Goal: Task Accomplishment & Management: Complete application form

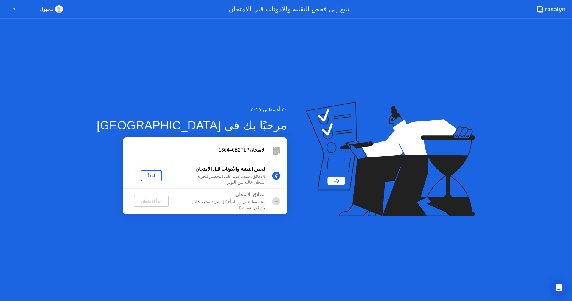
click at [13, 9] on div "▼" at bounding box center [14, 9] width 3 height 8
click at [16, 9] on div "مجهول ▼" at bounding box center [38, 9] width 50 height 8
click at [54, 10] on div "مجهول" at bounding box center [51, 9] width 23 height 8
click at [272, 175] on circle at bounding box center [276, 175] width 8 height 8
click at [143, 177] on div "لنبدأ" at bounding box center [151, 175] width 17 height 5
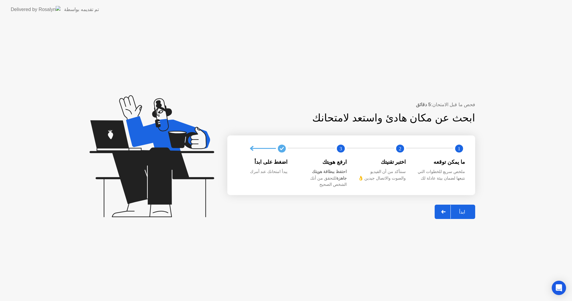
click at [459, 209] on div "ابدأ" at bounding box center [462, 212] width 23 height 6
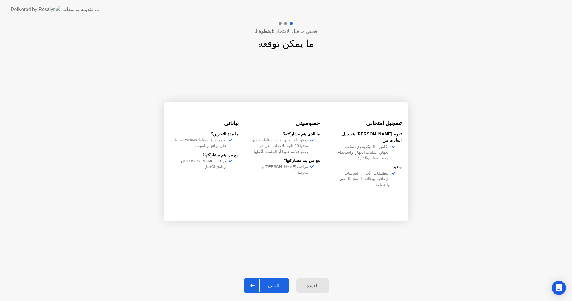
click at [279, 289] on button "التالي" at bounding box center [267, 285] width 46 height 14
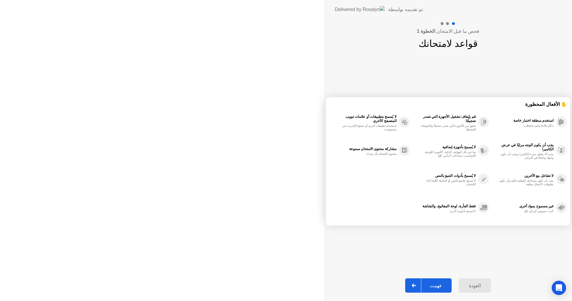
click at [421, 288] on div "فهمت" at bounding box center [435, 286] width 29 height 6
select select "**********"
select select "*******"
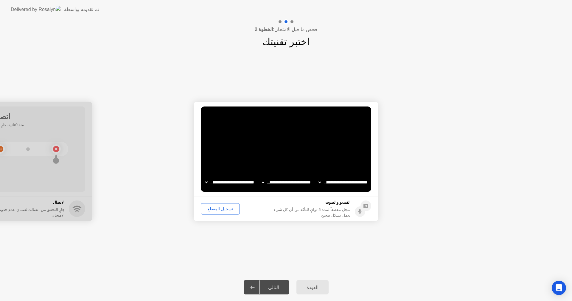
click at [224, 211] on div "تسجيل المقطع" at bounding box center [220, 208] width 35 height 5
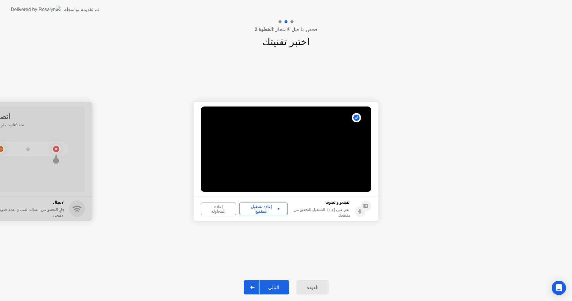
click at [271, 212] on div "إعادة تشغيل المقطع" at bounding box center [263, 209] width 44 height 10
click at [273, 287] on div "التالي" at bounding box center [274, 287] width 28 height 6
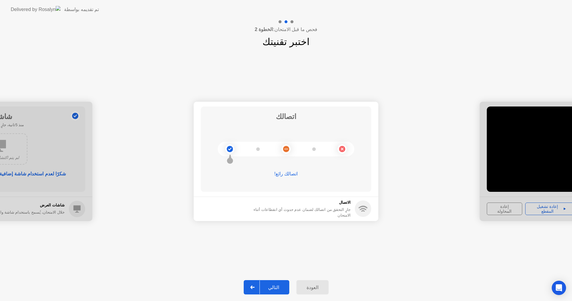
click at [277, 284] on div "التالي" at bounding box center [274, 287] width 28 height 6
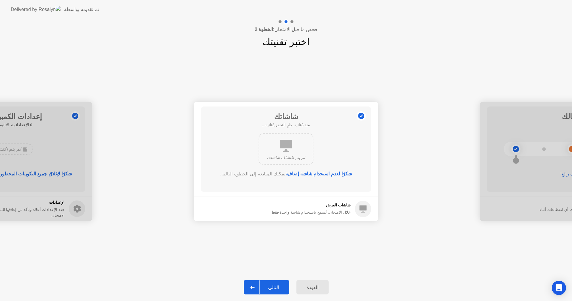
click at [278, 286] on div "التالي" at bounding box center [274, 287] width 28 height 6
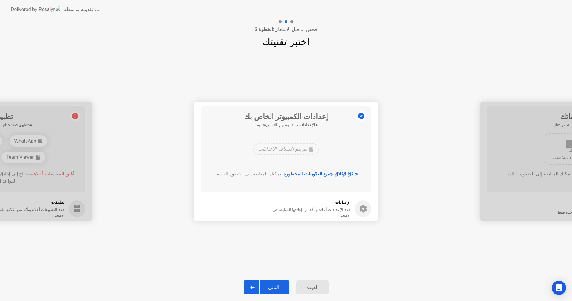
click at [277, 282] on button "التالي" at bounding box center [267, 287] width 46 height 14
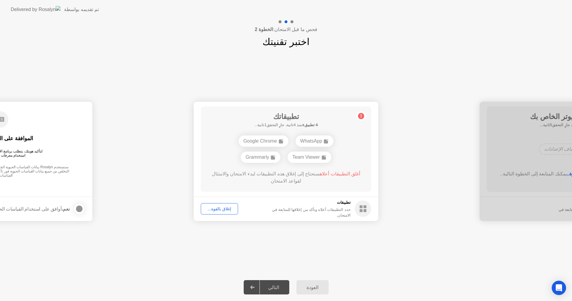
click at [418, 258] on div "**********" at bounding box center [286, 161] width 572 height 224
click at [228, 212] on button "إغلاق بالقوة..." at bounding box center [219, 208] width 37 height 11
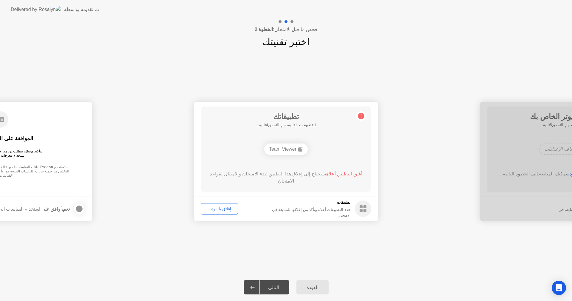
click at [224, 209] on div "إغلاق بالقوة..." at bounding box center [219, 208] width 33 height 5
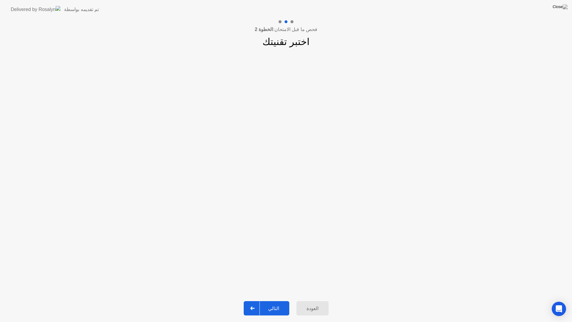
click at [291, 242] on div "**********" at bounding box center [286, 172] width 572 height 246
click at [278, 300] on div "التالي" at bounding box center [274, 308] width 28 height 6
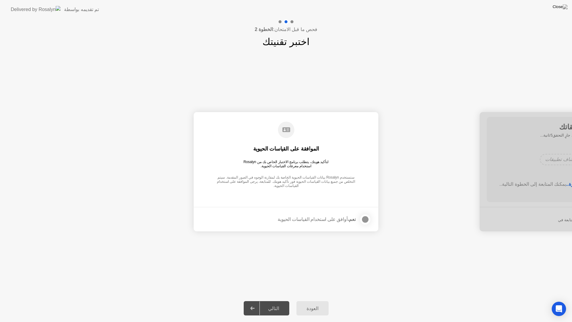
click at [317, 300] on div "العودة" at bounding box center [312, 308] width 29 height 6
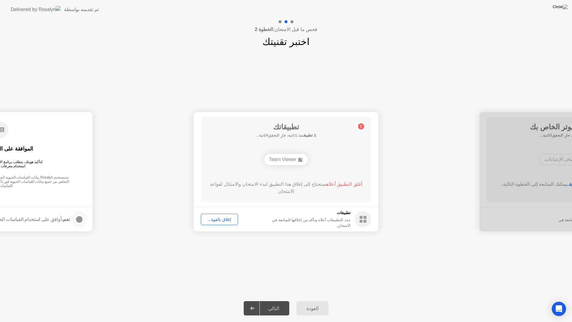
click at [232, 222] on div "إغلاق بالقوة..." at bounding box center [219, 219] width 33 height 5
click at [279, 300] on div "التالي" at bounding box center [274, 308] width 28 height 6
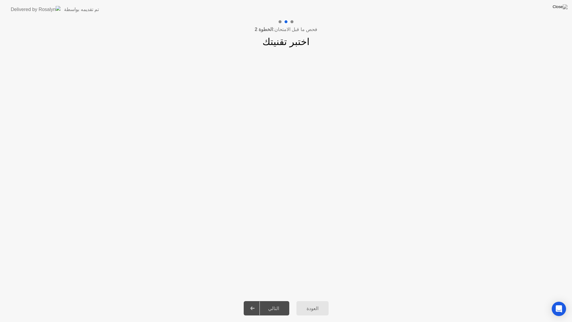
click at [272, 300] on div "التالي" at bounding box center [274, 308] width 28 height 6
click at [308, 175] on app-slider "**********" at bounding box center [286, 172] width 572 height 134
click at [311, 300] on div "العودة" at bounding box center [312, 308] width 29 height 6
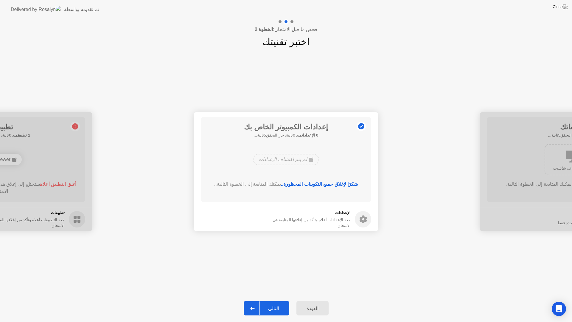
click at [311, 300] on div "العودة" at bounding box center [312, 308] width 29 height 6
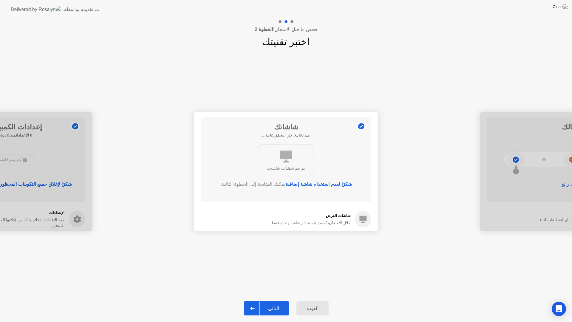
click at [280, 300] on div "التالي" at bounding box center [274, 308] width 28 height 6
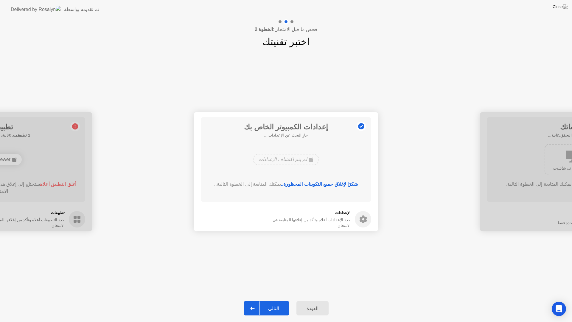
click at [280, 300] on div "التالي" at bounding box center [274, 308] width 28 height 6
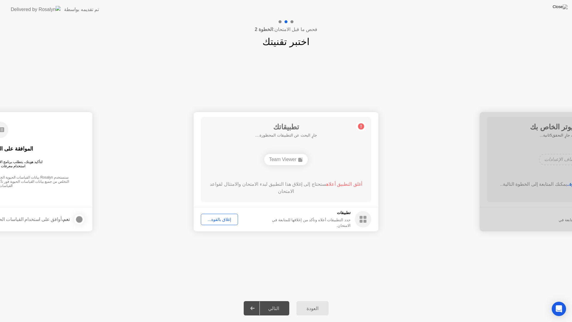
click at [280, 300] on div "التالي" at bounding box center [274, 308] width 28 height 6
click at [274, 300] on div "التالي" at bounding box center [274, 308] width 28 height 6
drag, startPoint x: 274, startPoint y: 310, endPoint x: 260, endPoint y: 309, distance: 13.7
click at [271, 300] on div "التالي" at bounding box center [274, 308] width 28 height 6
click at [253, 300] on icon at bounding box center [252, 308] width 4 height 4
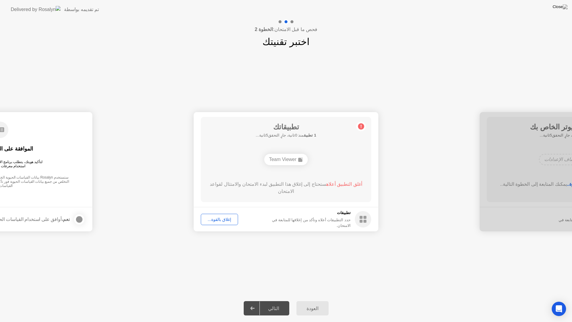
click at [253, 300] on app-svg at bounding box center [252, 308] width 4 height 4
click at [252, 300] on div at bounding box center [253, 308] width 14 height 14
click at [220, 218] on div "إغلاق بالقوة..." at bounding box center [219, 219] width 33 height 5
click at [362, 218] on rect at bounding box center [361, 217] width 3 height 3
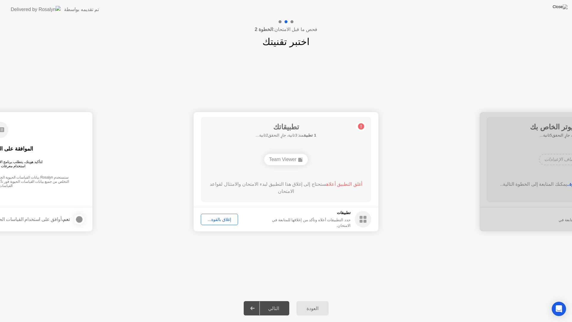
click at [301, 160] on rect at bounding box center [300, 160] width 4 height 4
click at [291, 159] on div "Team Viewer" at bounding box center [286, 159] width 44 height 11
click at [222, 221] on div "إغلاق بالقوة..." at bounding box center [219, 219] width 33 height 5
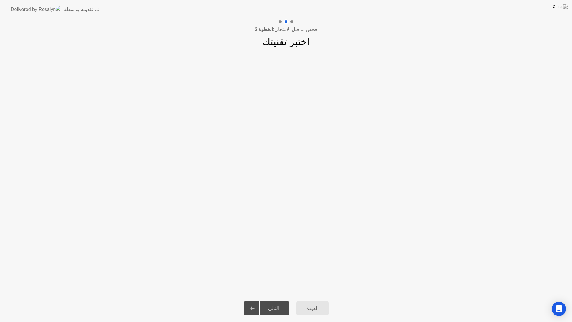
scroll to position [0, -2492]
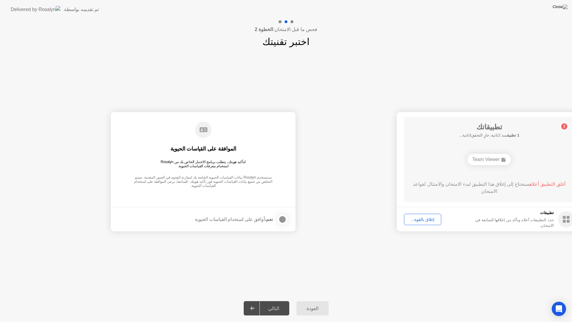
click at [212, 149] on div "الموافقة على القياسات الحيوية" at bounding box center [203, 148] width 66 height 7
click at [281, 218] on div at bounding box center [282, 219] width 7 height 7
click at [278, 300] on div "التالي" at bounding box center [274, 308] width 28 height 6
click at [466, 204] on main "تطبيقاتك جارٍ البحث عن التطبيقات المحظورة.... Team Viewer أغلق التطبيق أعلاه ست…" at bounding box center [489, 159] width 185 height 95
drag, startPoint x: 512, startPoint y: 190, endPoint x: 414, endPoint y: 195, distance: 97.6
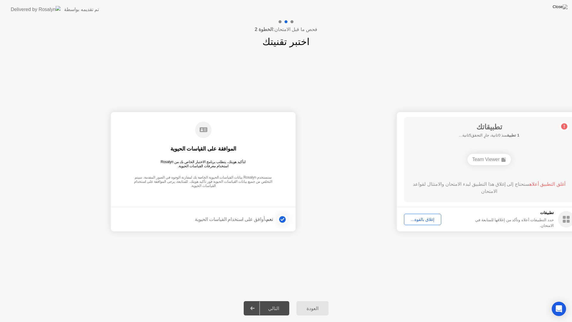
click at [414, 195] on div "أغلق التطبيق أعلاه ستحتاج إلى إغلاق هذا التطبيق لبدء الامتحان والامتثال لقواعد …" at bounding box center [489, 189] width 153 height 17
click at [563, 217] on rect at bounding box center [564, 217] width 3 height 3
click at [482, 300] on div "العودة التالي" at bounding box center [286, 307] width 572 height 27
click at [297, 251] on div "**********" at bounding box center [286, 172] width 572 height 246
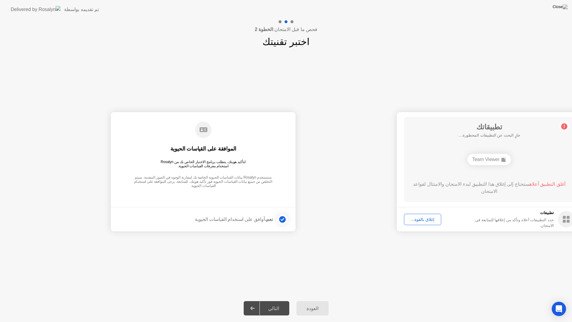
click at [422, 200] on div "تطبيقاتك جارٍ البحث عن التطبيقات المحظورة.... Team Viewer أغلق التطبيق أعلاه ست…" at bounding box center [489, 159] width 170 height 85
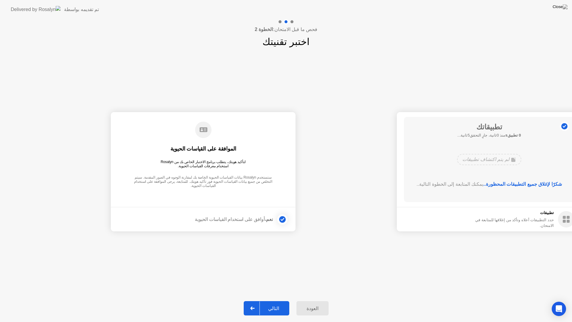
click at [420, 219] on footer "تطبيقات حدد التطبيقات أعلاه وتأكد من إغلاقها للمتابعة في الامتحان." at bounding box center [489, 219] width 185 height 24
click at [234, 210] on footer "نعم، أوافق على استخدام القياسات الحيوية" at bounding box center [203, 219] width 185 height 24
click at [270, 300] on div "التالي" at bounding box center [274, 308] width 28 height 6
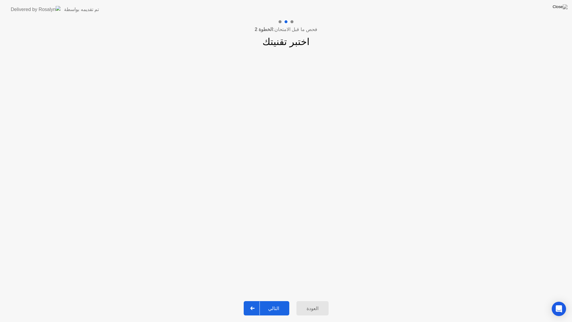
click at [276, 300] on div "التالي" at bounding box center [274, 308] width 28 height 6
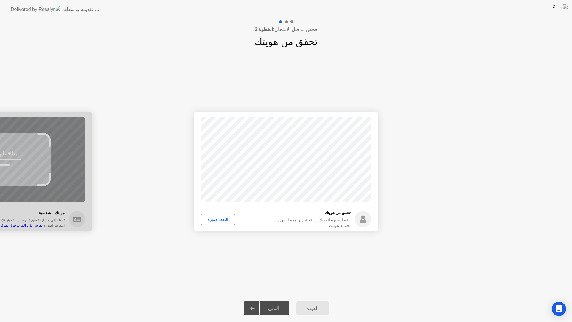
click at [250, 300] on div at bounding box center [253, 308] width 14 height 14
click at [260, 300] on div at bounding box center [253, 308] width 14 height 14
click at [56, 161] on div at bounding box center [0, 171] width 185 height 119
click at [255, 300] on icon at bounding box center [252, 308] width 4 height 4
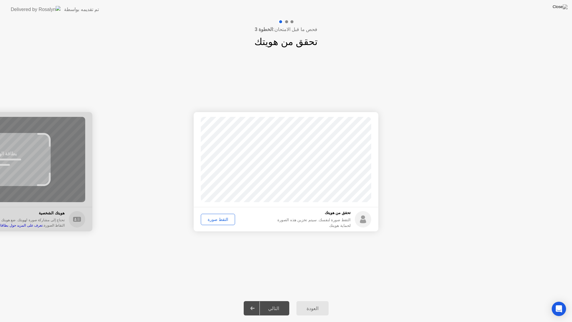
click at [222, 218] on div "التقط صورة" at bounding box center [218, 219] width 30 height 5
click at [274, 300] on div "التالي" at bounding box center [274, 308] width 28 height 6
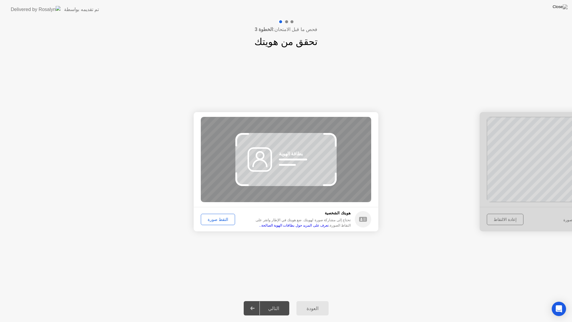
click at [311, 300] on div "العودة" at bounding box center [312, 308] width 29 height 6
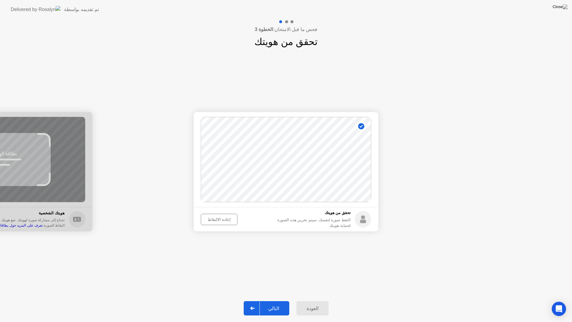
click at [268, 300] on div "التالي" at bounding box center [274, 308] width 28 height 6
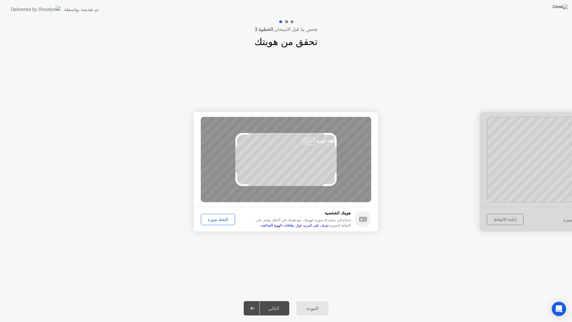
click at [223, 223] on button "التقط صورة" at bounding box center [218, 219] width 34 height 11
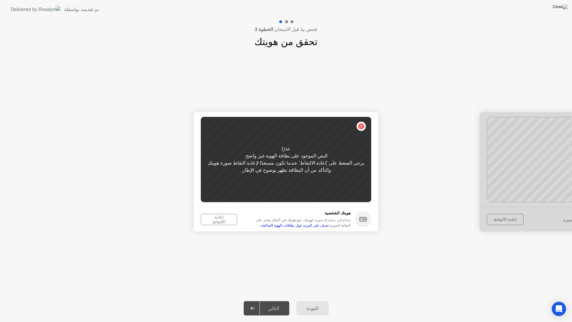
click at [220, 219] on div "إعادة الالتقاط" at bounding box center [219, 220] width 32 height 10
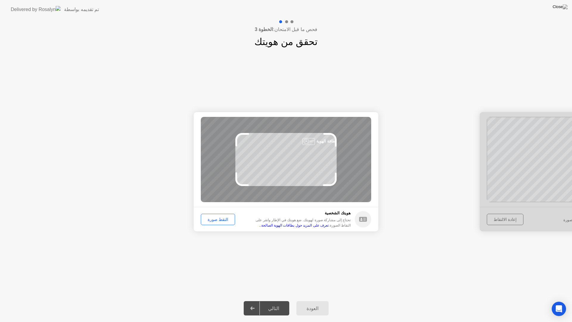
click at [221, 220] on div "التقط صورة" at bounding box center [218, 219] width 30 height 5
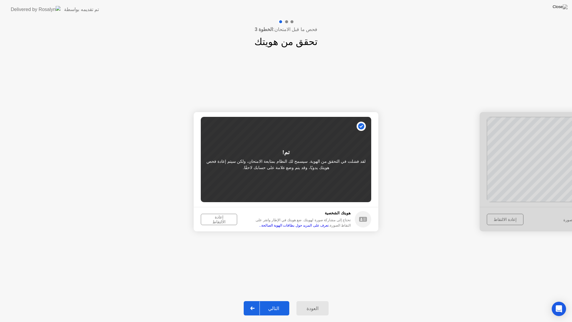
click at [272, 300] on div "التالي" at bounding box center [274, 308] width 28 height 6
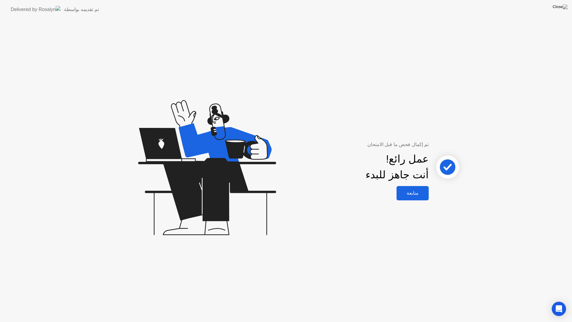
click at [403, 193] on div "متابعة" at bounding box center [412, 193] width 29 height 6
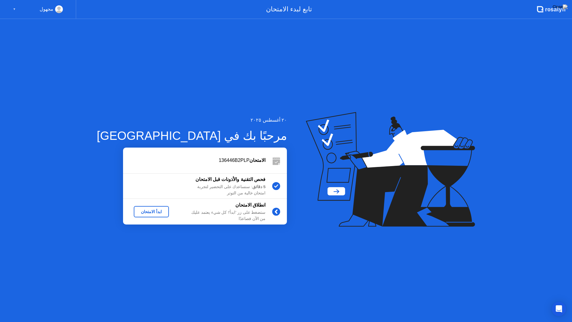
click at [136, 213] on div "ابدأ الامتحان" at bounding box center [151, 211] width 30 height 5
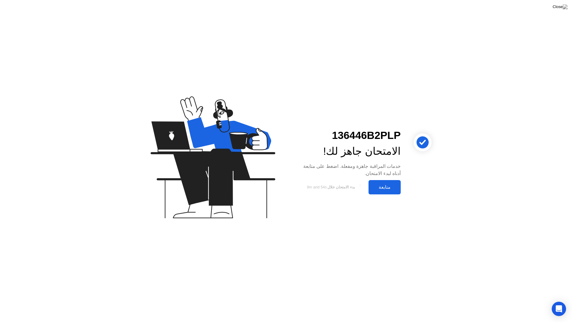
click at [388, 186] on div "متابعة" at bounding box center [384, 187] width 29 height 6
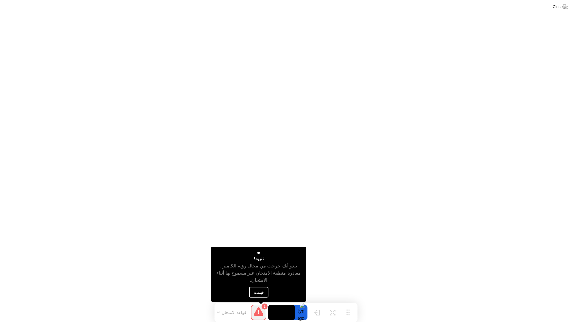
click at [260, 291] on button "فهمت" at bounding box center [258, 292] width 19 height 11
